Goal: Communication & Community: Answer question/provide support

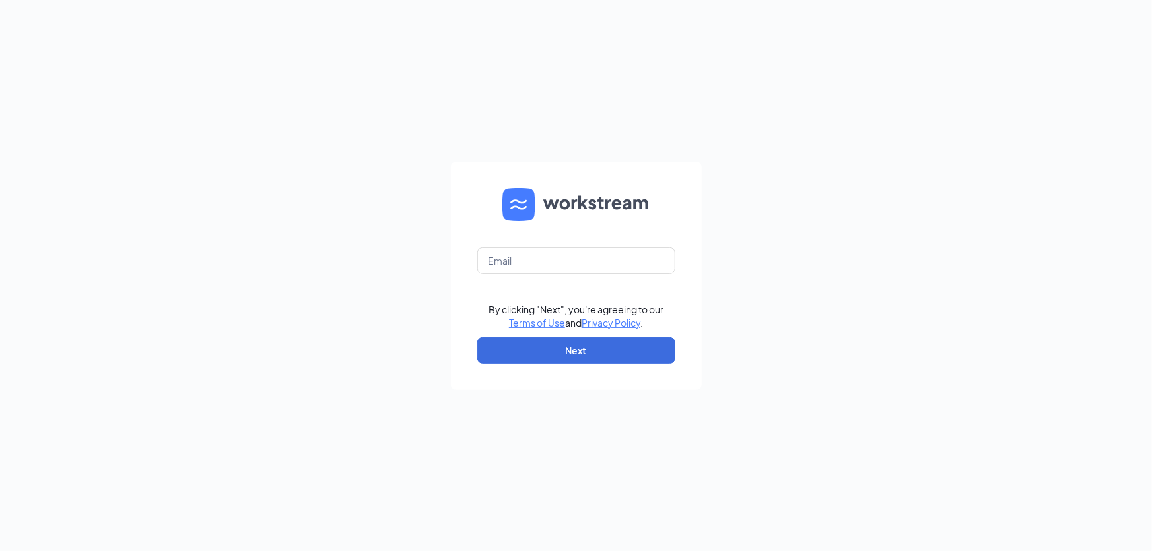
click at [580, 276] on form "By clicking "Next", you're agreeing to our Terms of Use and Privacy Policy . Ne…" at bounding box center [576, 276] width 251 height 228
click at [580, 268] on input "text" at bounding box center [576, 261] width 198 height 26
type input "[EMAIL_ADDRESS][DOMAIN_NAME]"
click at [587, 349] on button "Next" at bounding box center [576, 350] width 198 height 26
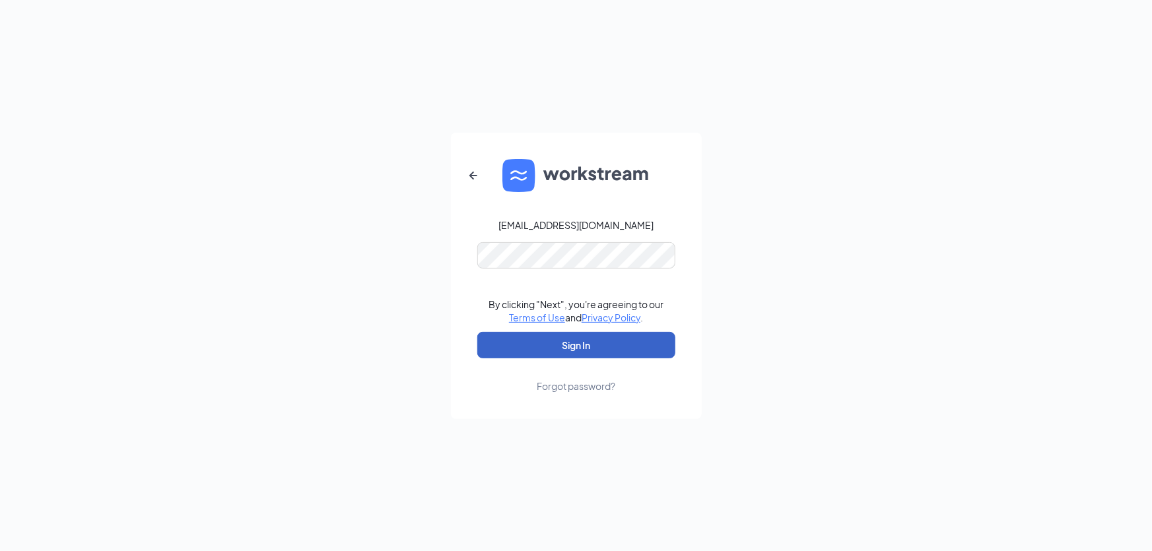
click at [604, 333] on button "Sign In" at bounding box center [576, 345] width 198 height 26
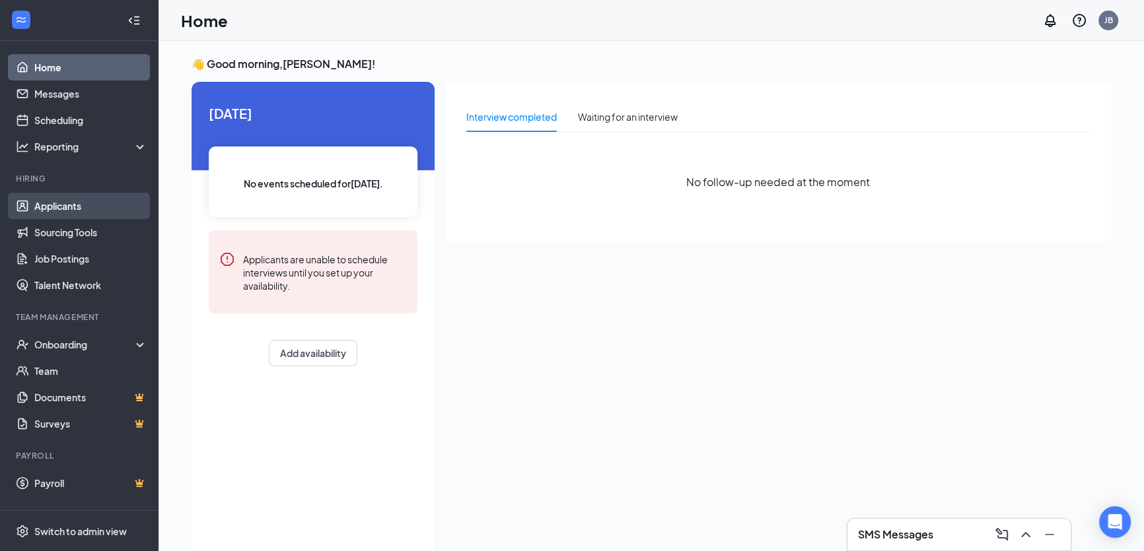
click at [72, 198] on link "Applicants" at bounding box center [90, 206] width 113 height 26
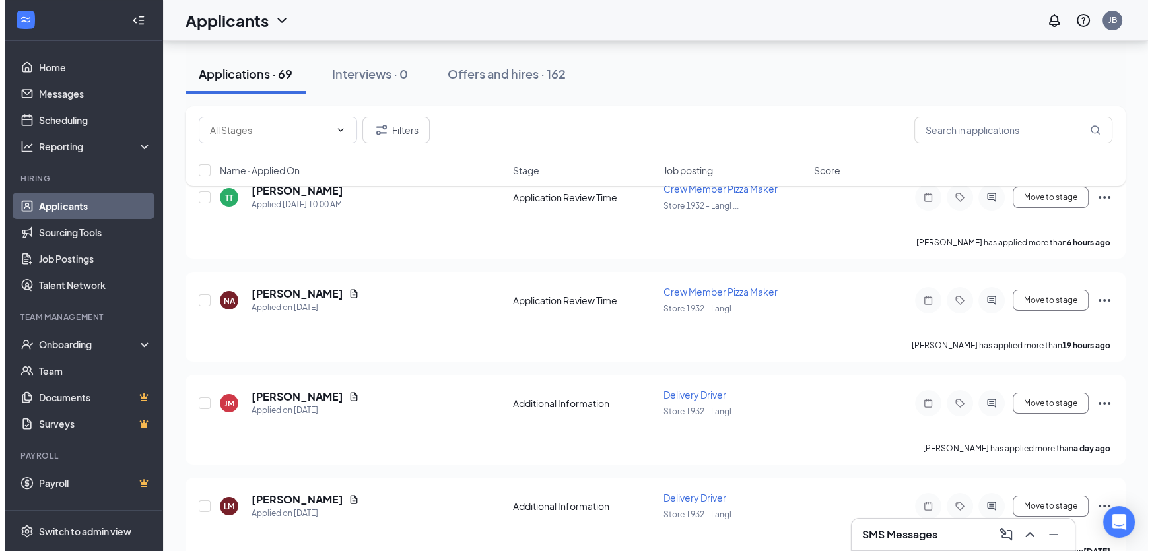
scroll to position [215, 0]
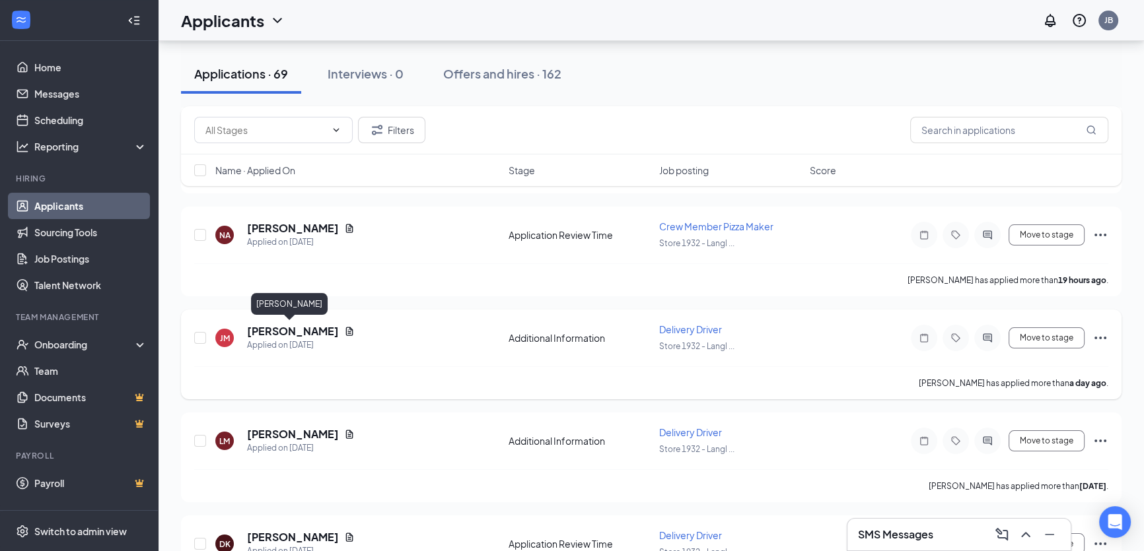
click at [295, 327] on h5 "[PERSON_NAME]" at bounding box center [293, 331] width 92 height 15
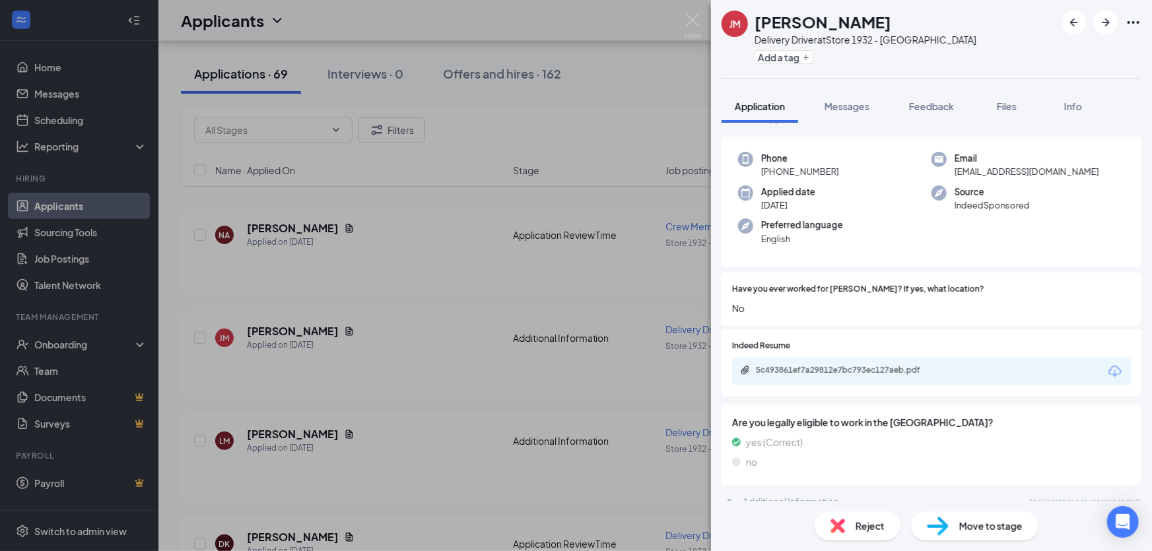
scroll to position [57, 0]
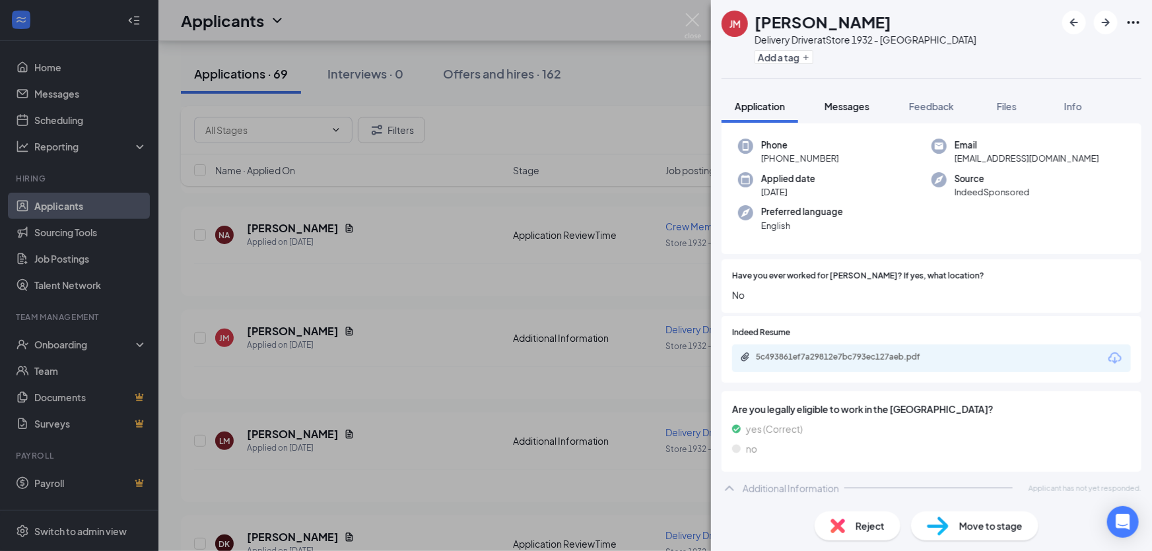
click at [854, 113] on button "Messages" at bounding box center [847, 106] width 71 height 33
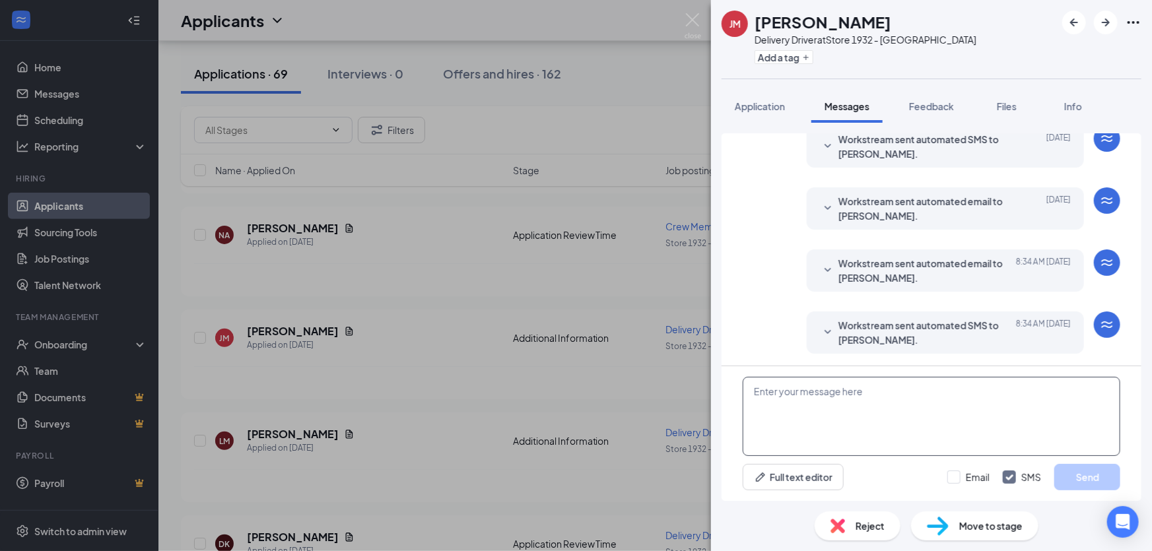
scroll to position [178, 0]
click at [991, 424] on textarea at bounding box center [932, 416] width 378 height 79
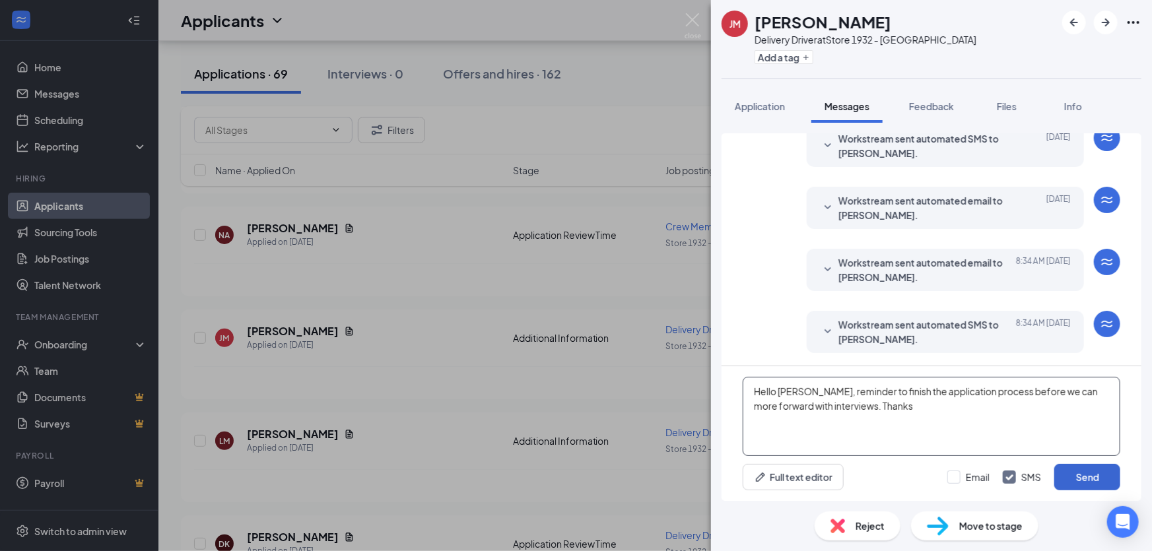
type textarea "Hello [PERSON_NAME], reminder to finish the application process before we can m…"
click at [1093, 484] on button "Send" at bounding box center [1088, 477] width 66 height 26
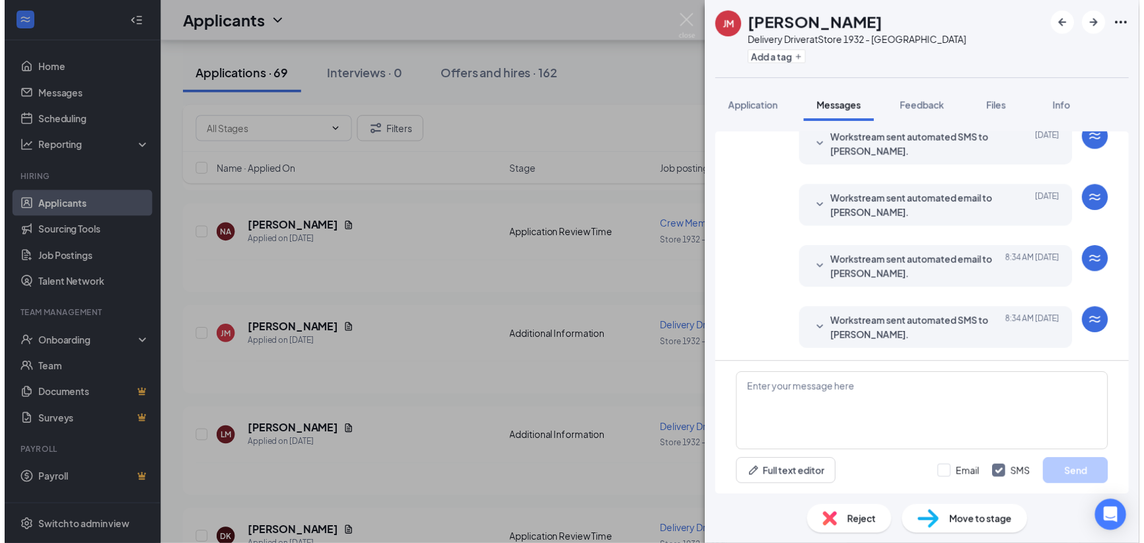
scroll to position [277, 0]
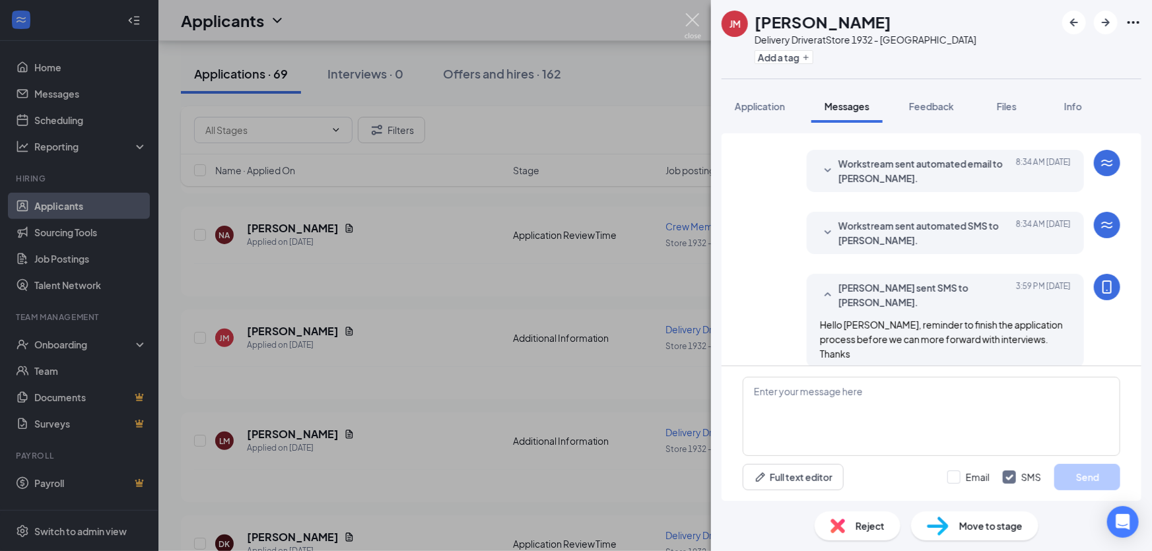
click at [686, 23] on img at bounding box center [693, 26] width 17 height 26
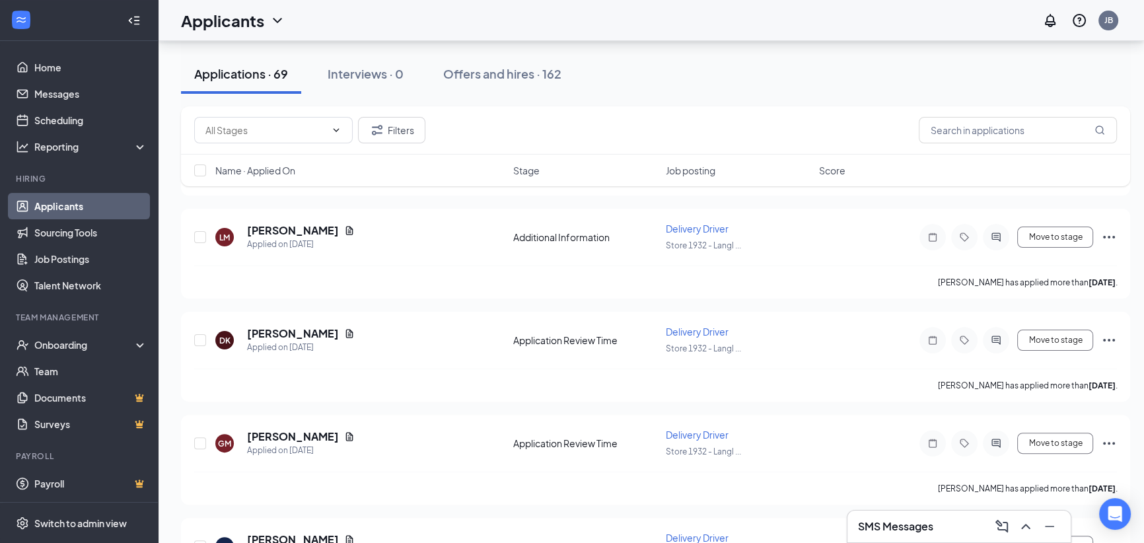
scroll to position [433, 0]
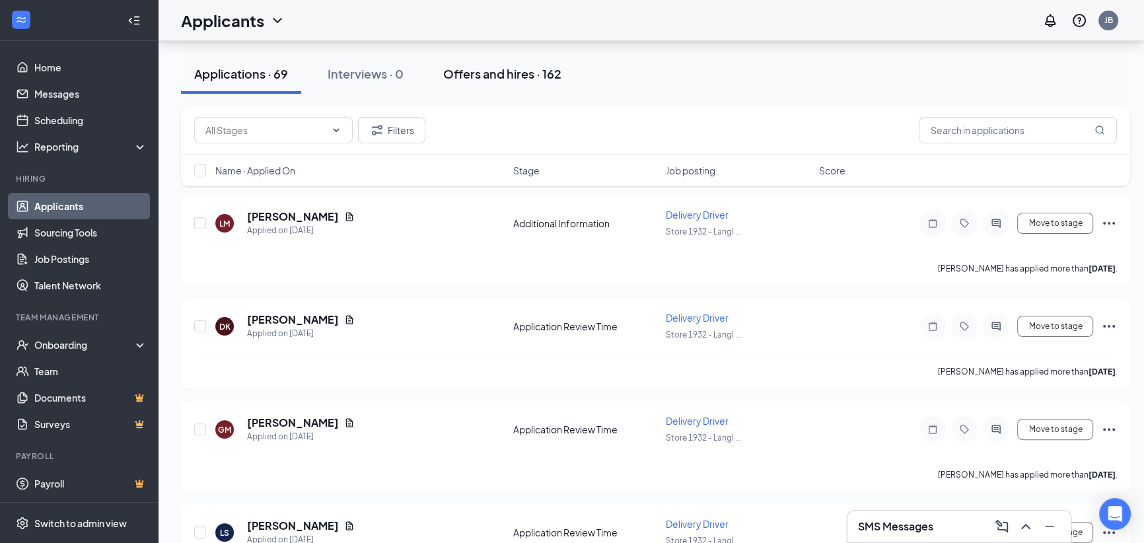
click at [530, 75] on div "Offers and hires · 162" at bounding box center [502, 73] width 118 height 17
